Goal: Navigation & Orientation: Go to known website

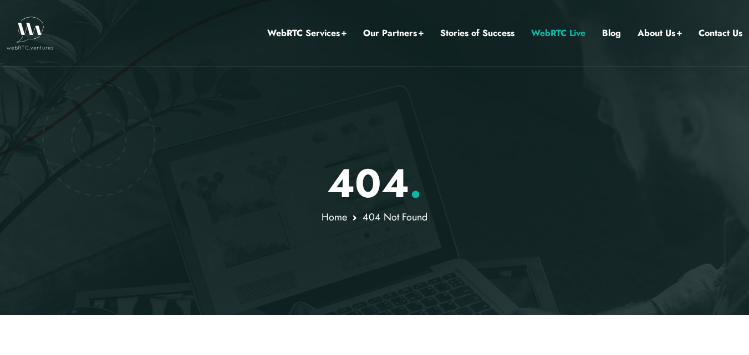
click at [577, 37] on link "WebRTC Live" at bounding box center [558, 33] width 54 height 14
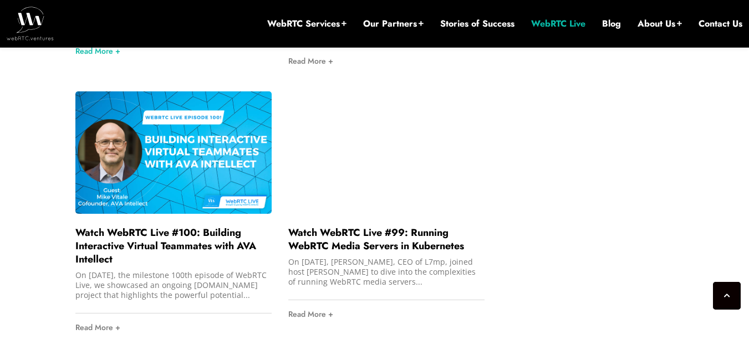
scroll to position [1286, 0]
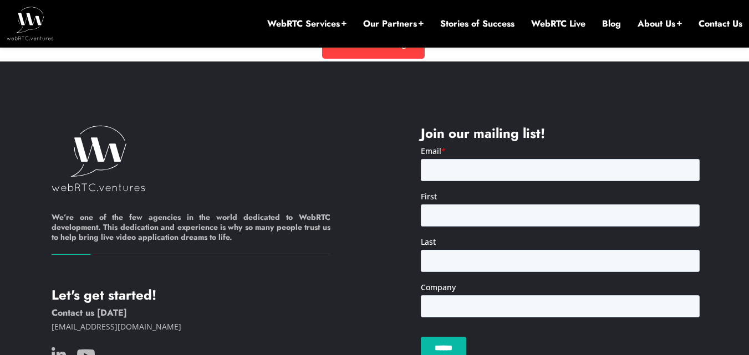
scroll to position [676, 0]
